Goal: Task Accomplishment & Management: Manage account settings

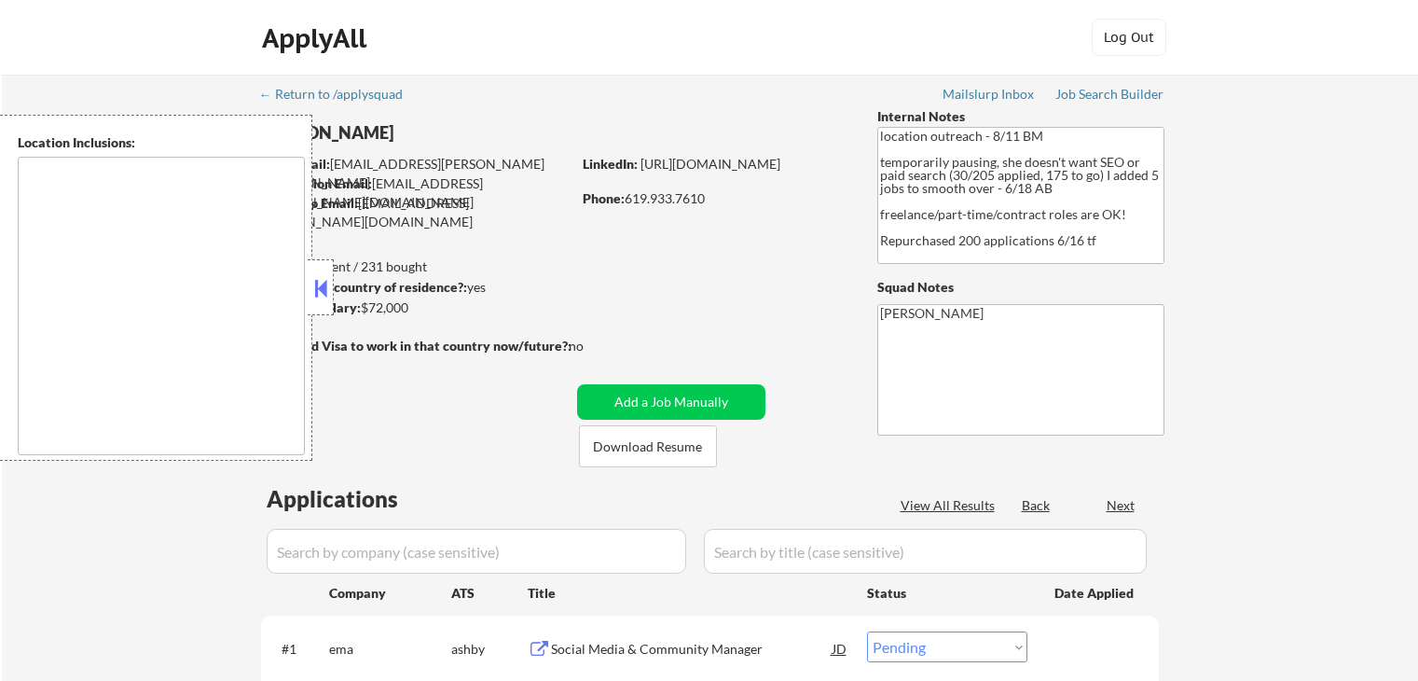
select select ""pending""
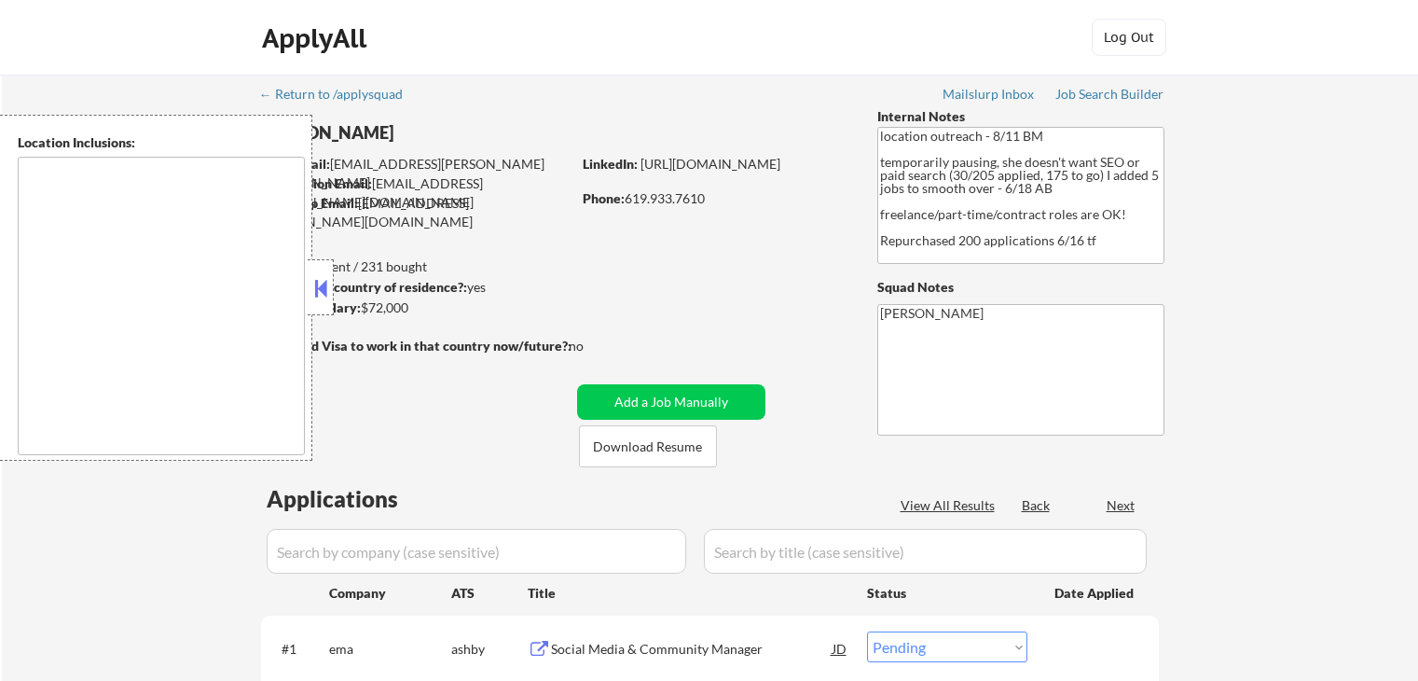
type textarea "[GEOGRAPHIC_DATA], [GEOGRAPHIC_DATA] [GEOGRAPHIC_DATA], [GEOGRAPHIC_DATA] [GEOG…"
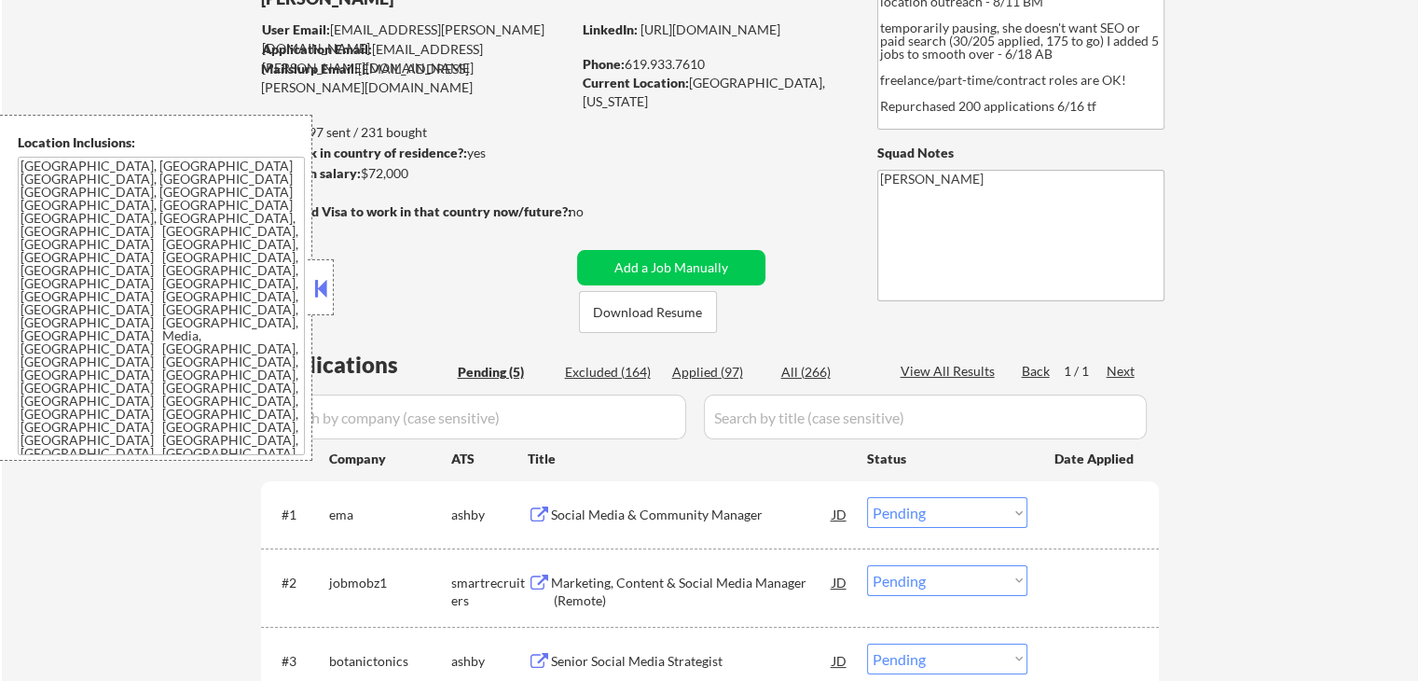
scroll to position [280, 0]
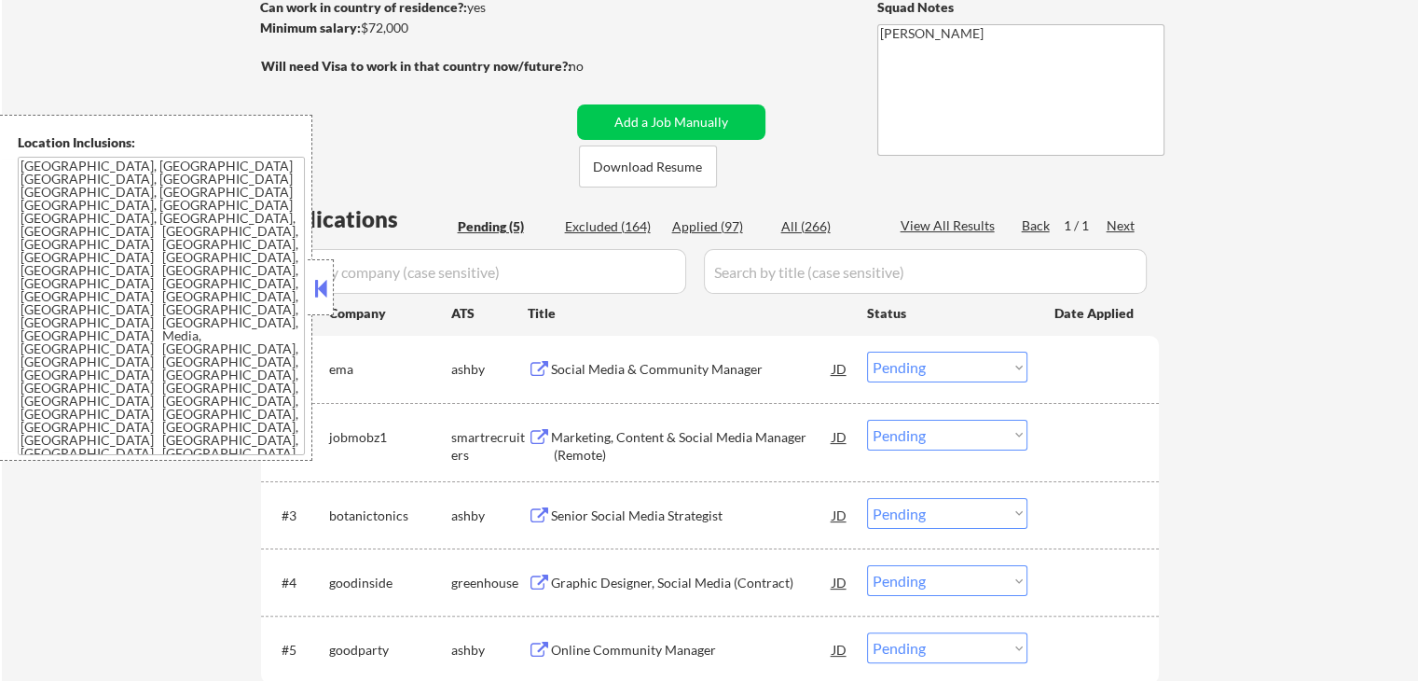
click at [587, 365] on div "Social Media & Community Manager" at bounding box center [692, 369] width 282 height 19
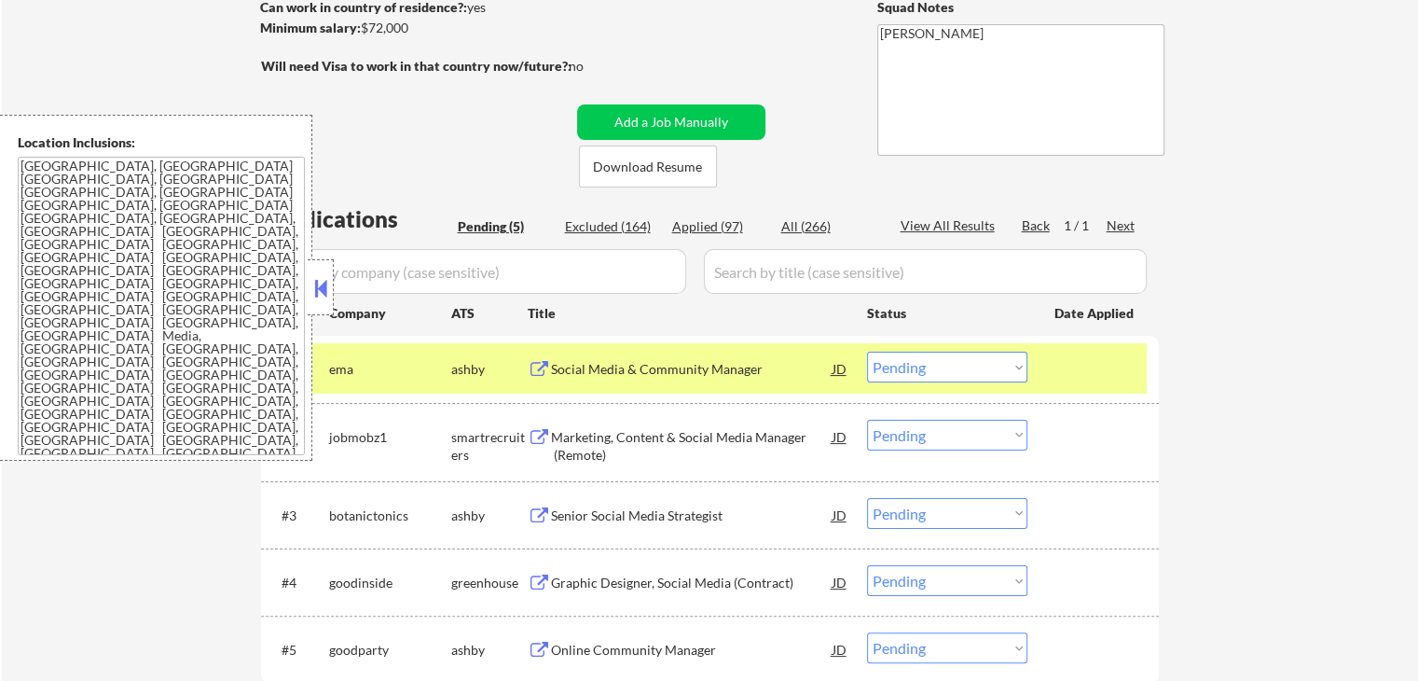
click at [584, 439] on div "Marketing, Content & Social Media Manager (Remote)" at bounding box center [692, 446] width 282 height 36
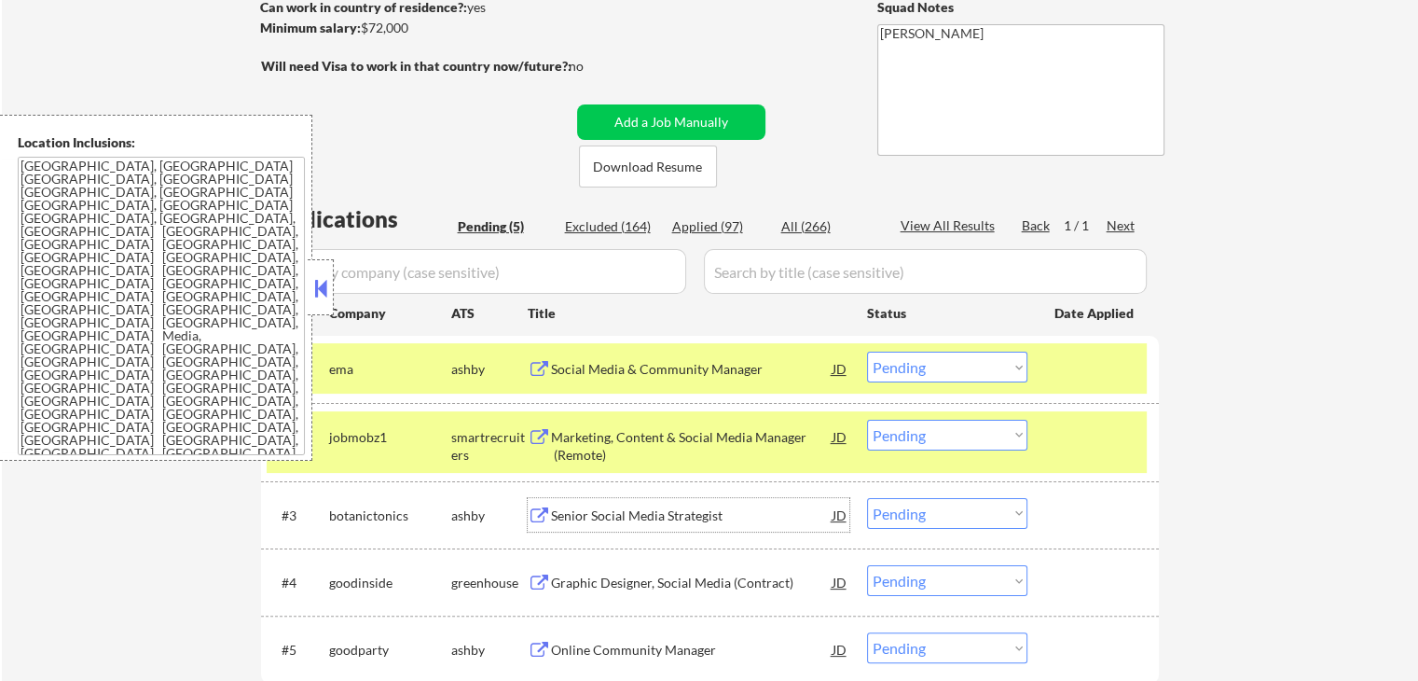
click at [565, 513] on div "Senior Social Media Strategist" at bounding box center [692, 515] width 282 height 19
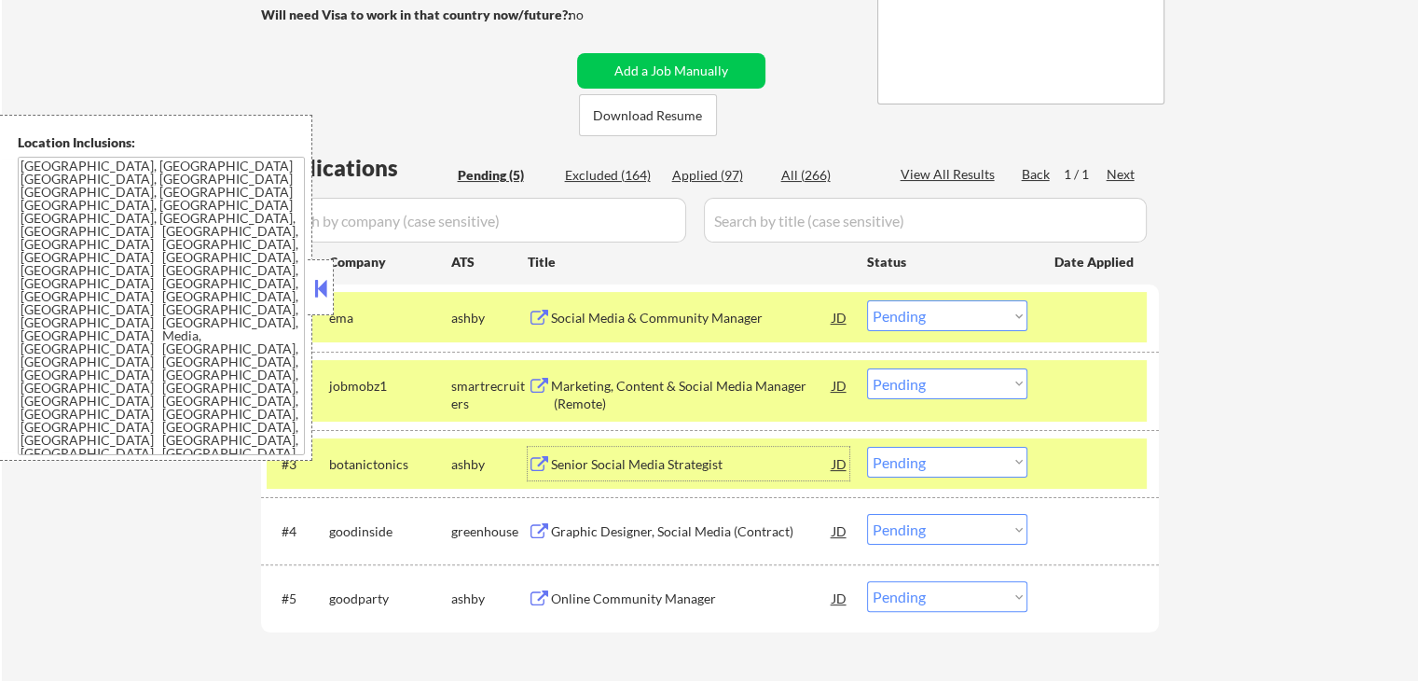
scroll to position [373, 0]
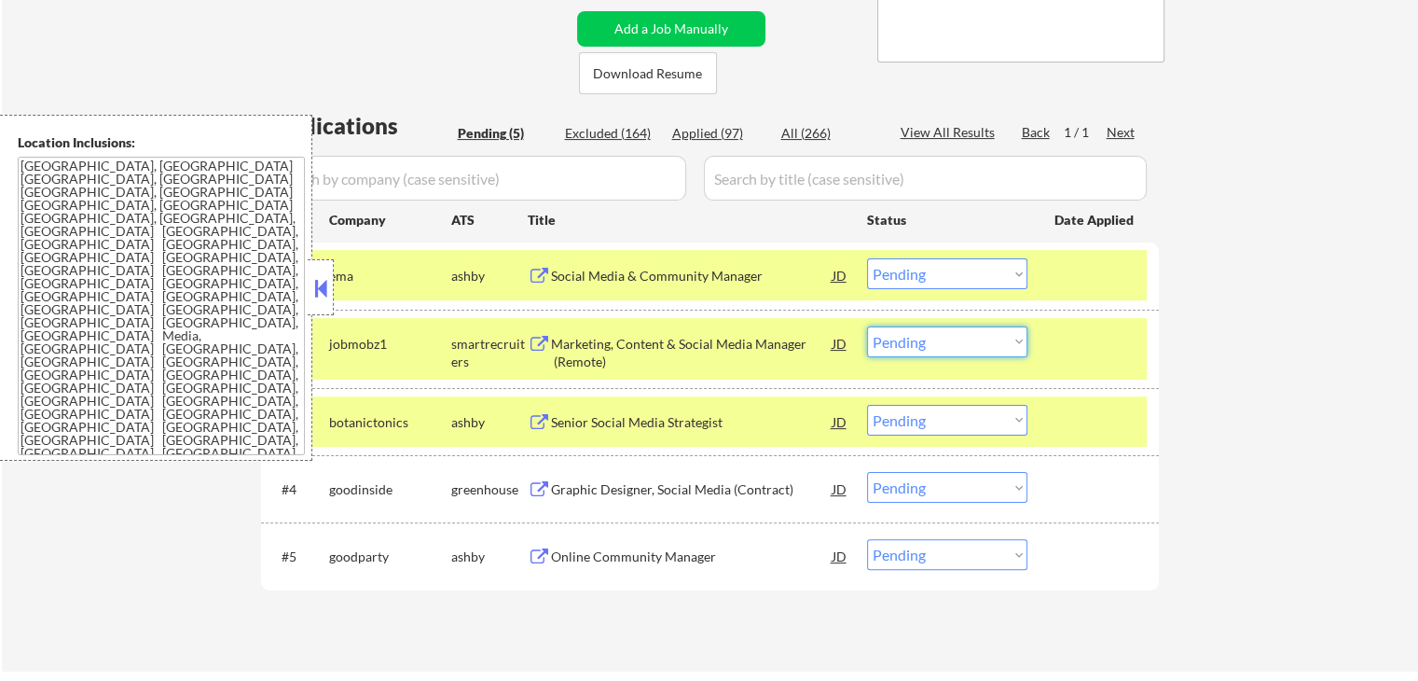
click at [941, 345] on select "Choose an option... Pending Applied Excluded (Questions) Excluded (Expired) Exc…" at bounding box center [947, 341] width 160 height 31
click at [867, 326] on select "Choose an option... Pending Applied Excluded (Questions) Excluded (Expired) Exc…" at bounding box center [947, 341] width 160 height 31
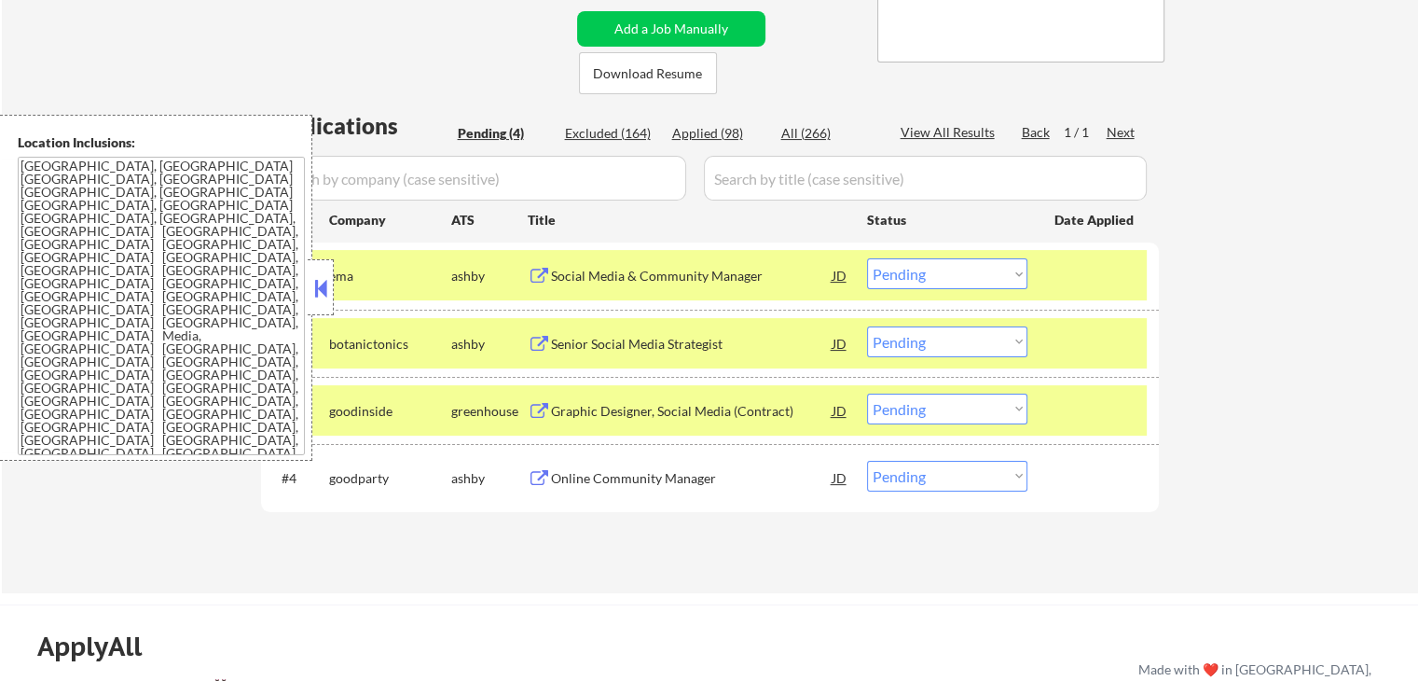
scroll to position [466, 0]
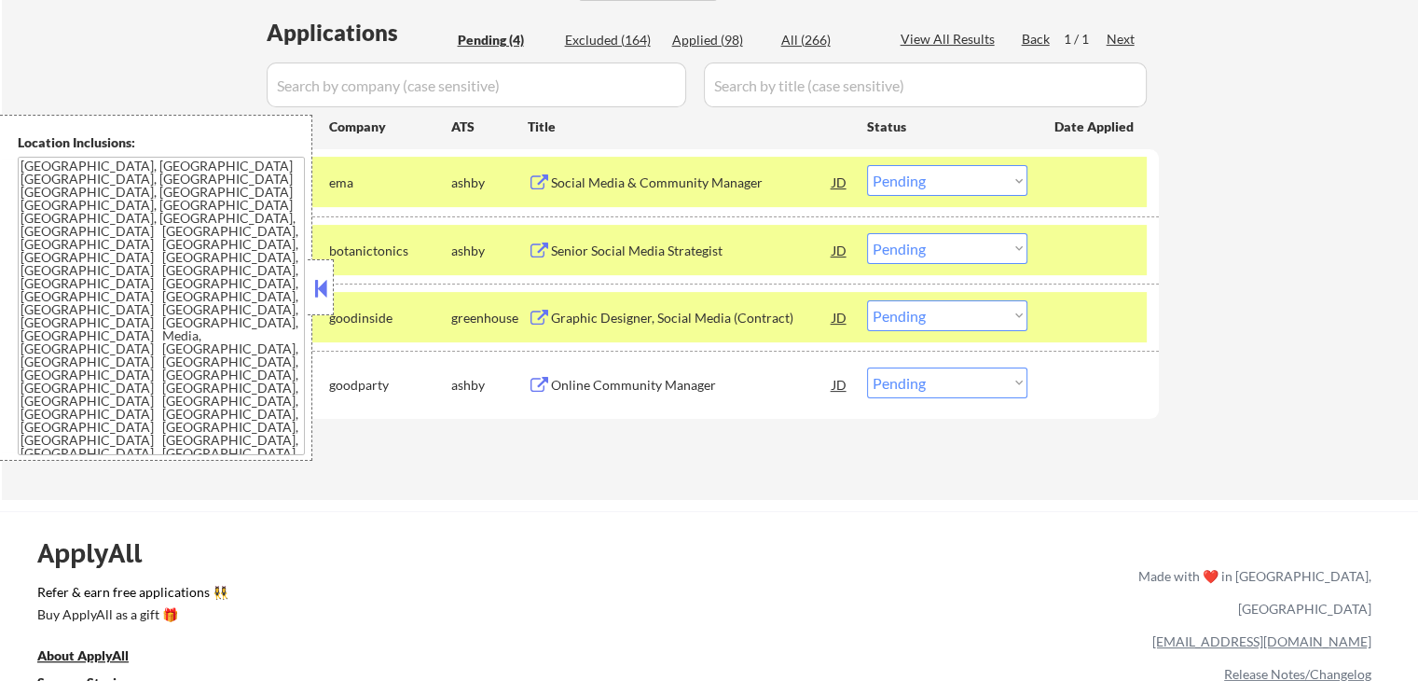
click at [933, 249] on select "Choose an option... Pending Applied Excluded (Questions) Excluded (Expired) Exc…" at bounding box center [947, 248] width 160 height 31
click at [867, 233] on select "Choose an option... Pending Applied Excluded (Questions) Excluded (Expired) Exc…" at bounding box center [947, 248] width 160 height 31
select select ""pending""
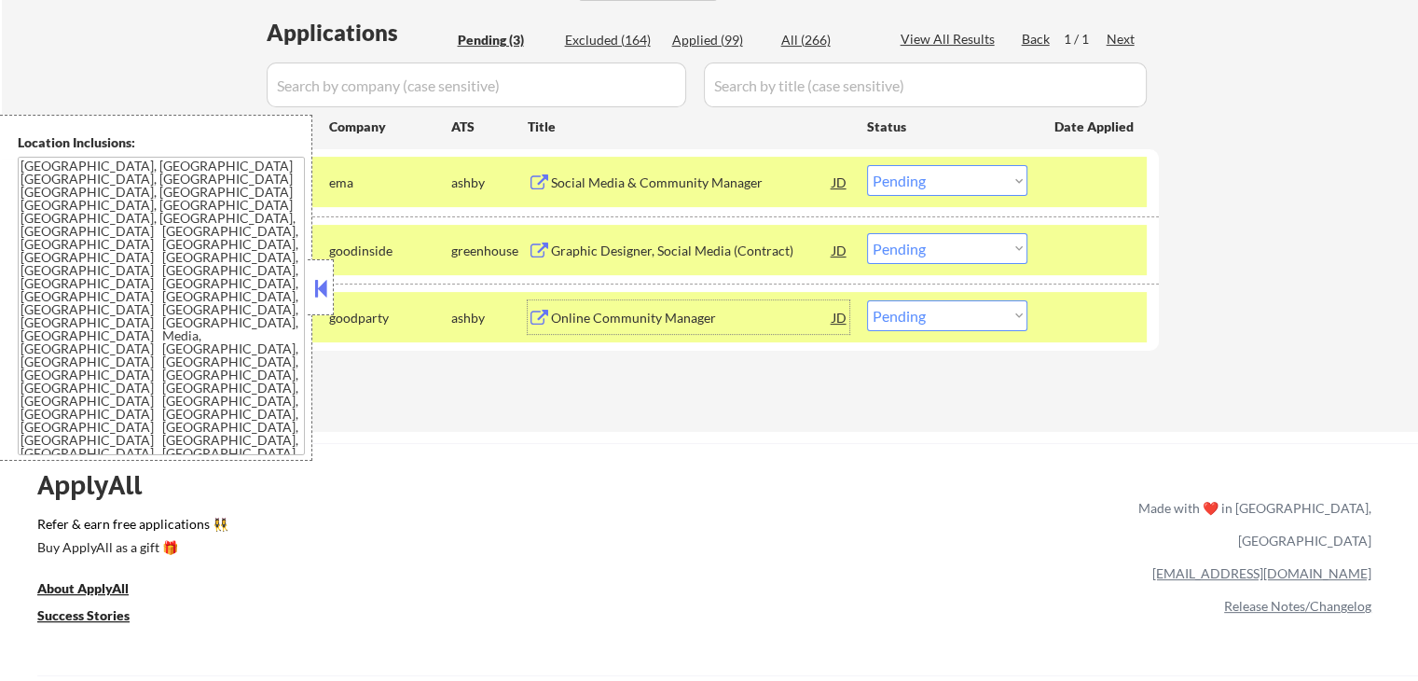
click at [600, 318] on div "Online Community Manager" at bounding box center [692, 318] width 282 height 19
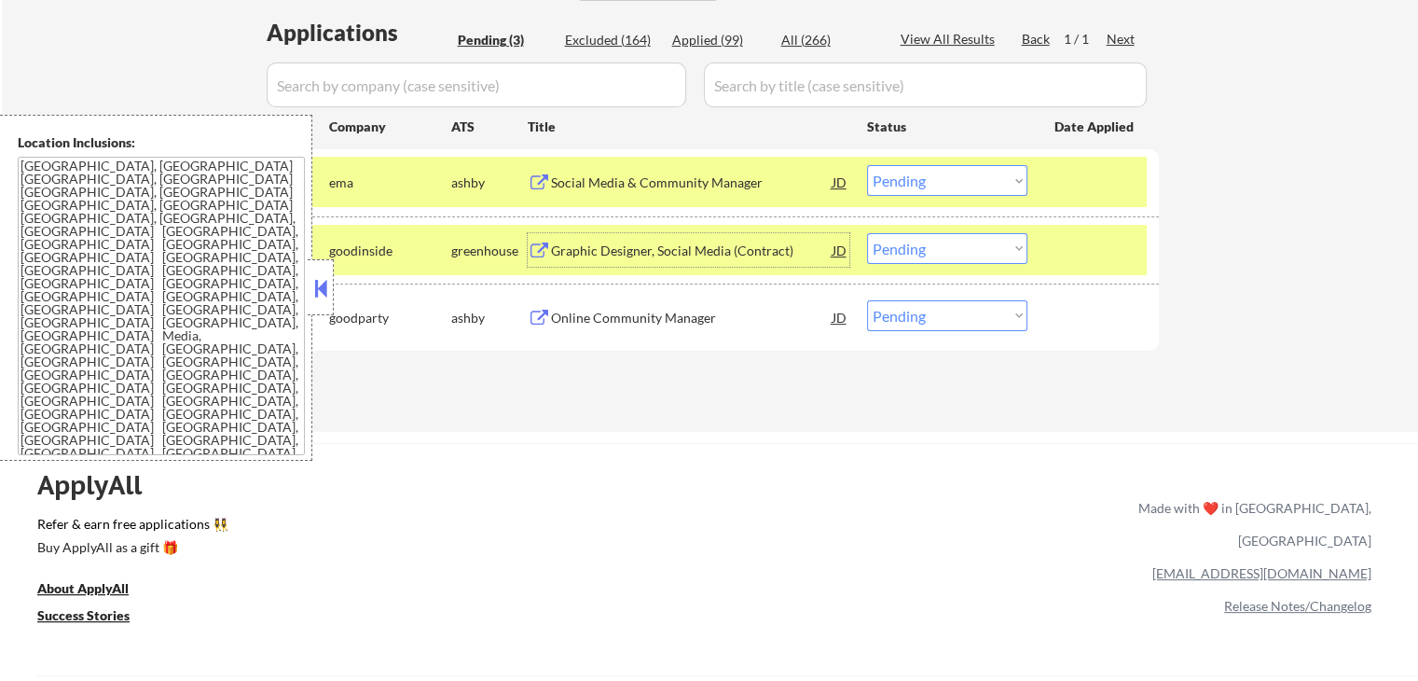
drag, startPoint x: 623, startPoint y: 251, endPoint x: 663, endPoint y: 219, distance: 51.1
click at [623, 250] on div "Graphic Designer, Social Media (Contract)" at bounding box center [692, 250] width 282 height 19
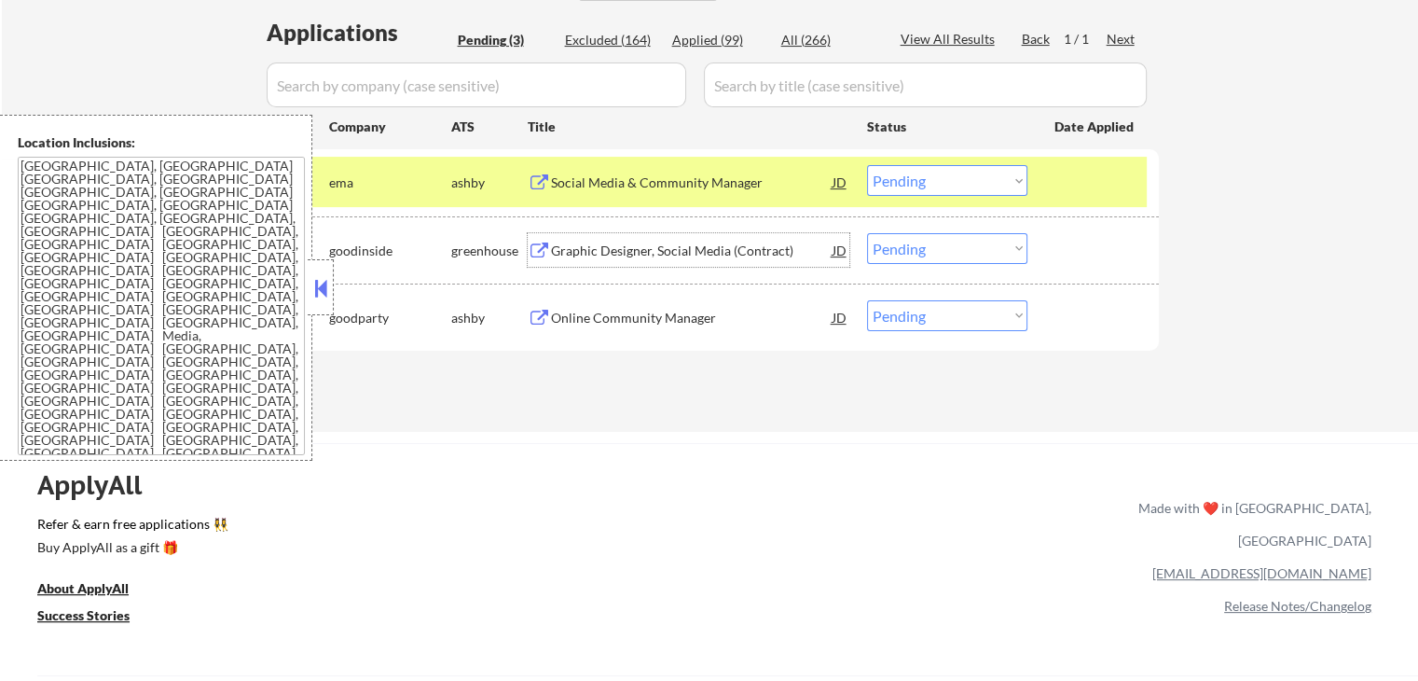
drag, startPoint x: 947, startPoint y: 316, endPoint x: 950, endPoint y: 326, distance: 10.6
click at [947, 316] on select "Choose an option... Pending Applied Excluded (Questions) Excluded (Expired) Exc…" at bounding box center [947, 315] width 160 height 31
select select ""excluded""
click at [867, 300] on select "Choose an option... Pending Applied Excluded (Questions) Excluded (Expired) Exc…" at bounding box center [947, 315] width 160 height 31
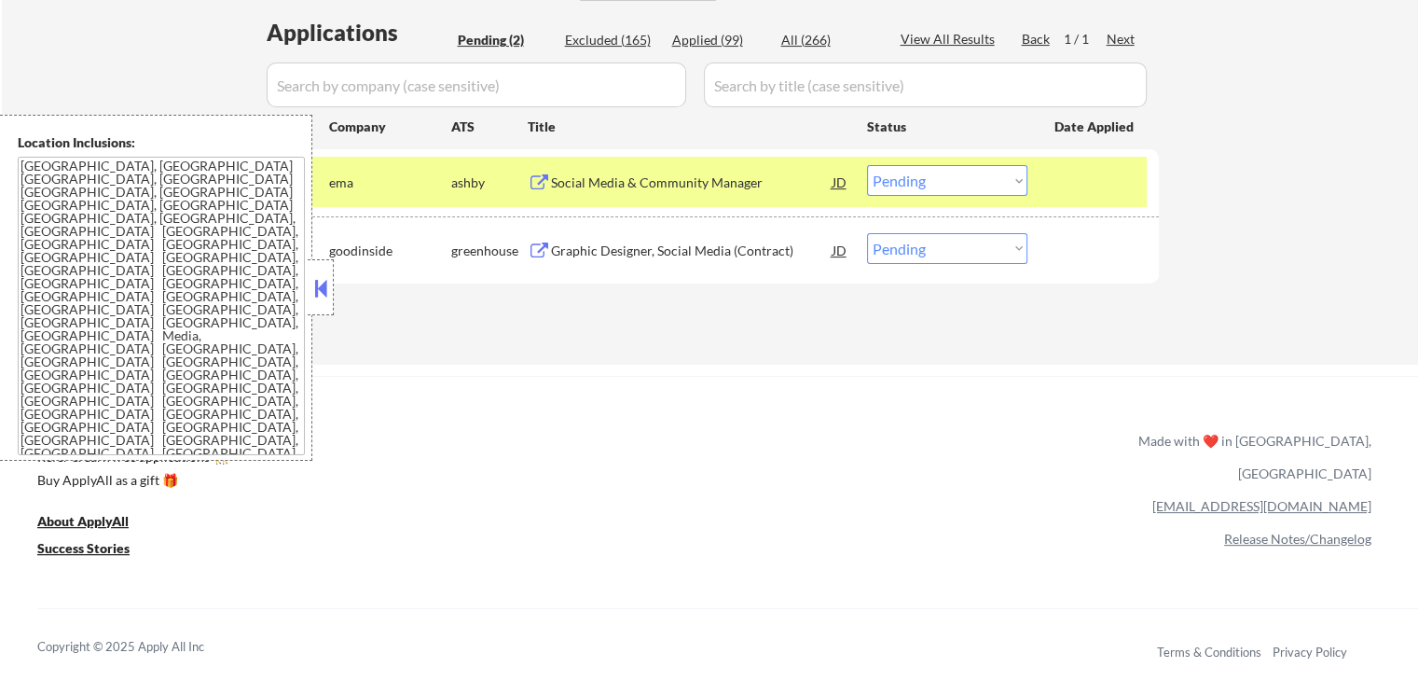
click at [954, 224] on div "#2 goodinside greenhouse Graphic Designer, Social Media (Contract) JD Choose an…" at bounding box center [710, 249] width 898 height 67
drag, startPoint x: 960, startPoint y: 247, endPoint x: 964, endPoint y: 260, distance: 13.6
click at [962, 255] on select "Choose an option... Pending Applied Excluded (Questions) Excluded (Expired) Exc…" at bounding box center [947, 248] width 160 height 31
select select ""excluded""
click at [867, 233] on select "Choose an option... Pending Applied Excluded (Questions) Excluded (Expired) Exc…" at bounding box center [947, 248] width 160 height 31
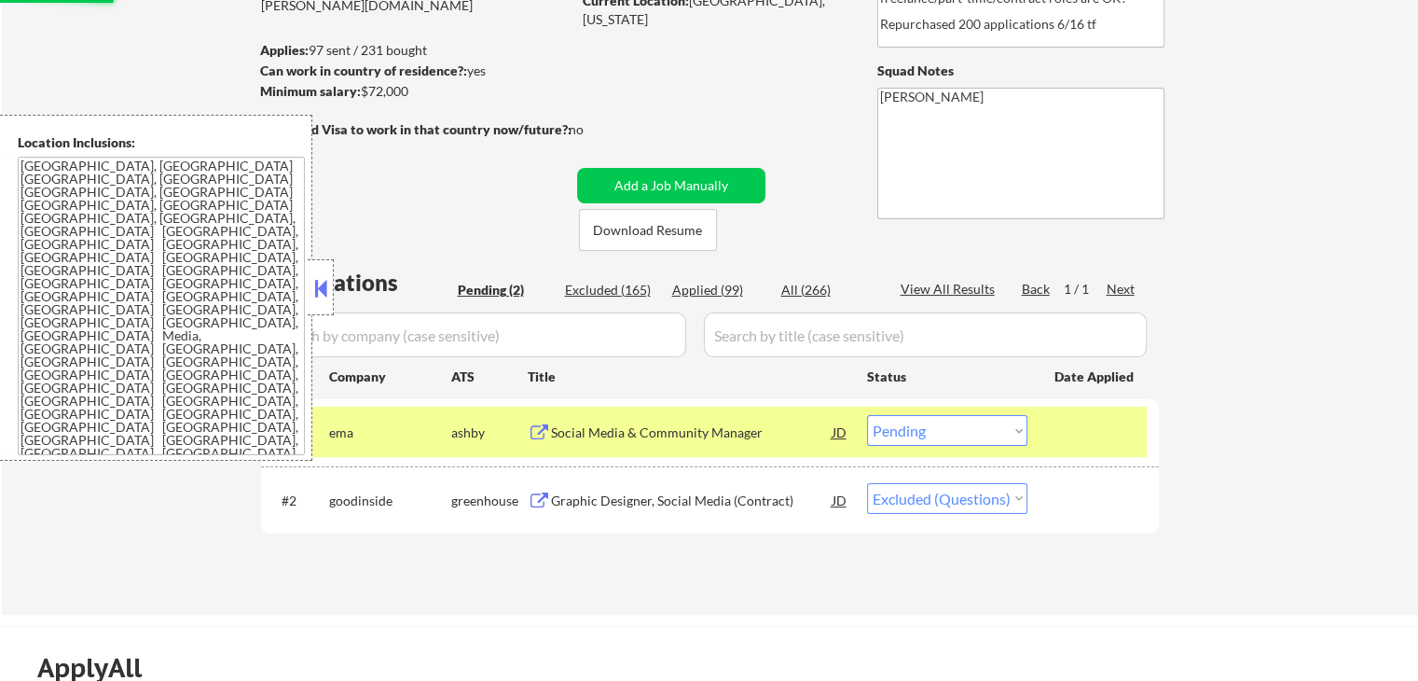
scroll to position [186, 0]
